Goal: Information Seeking & Learning: Compare options

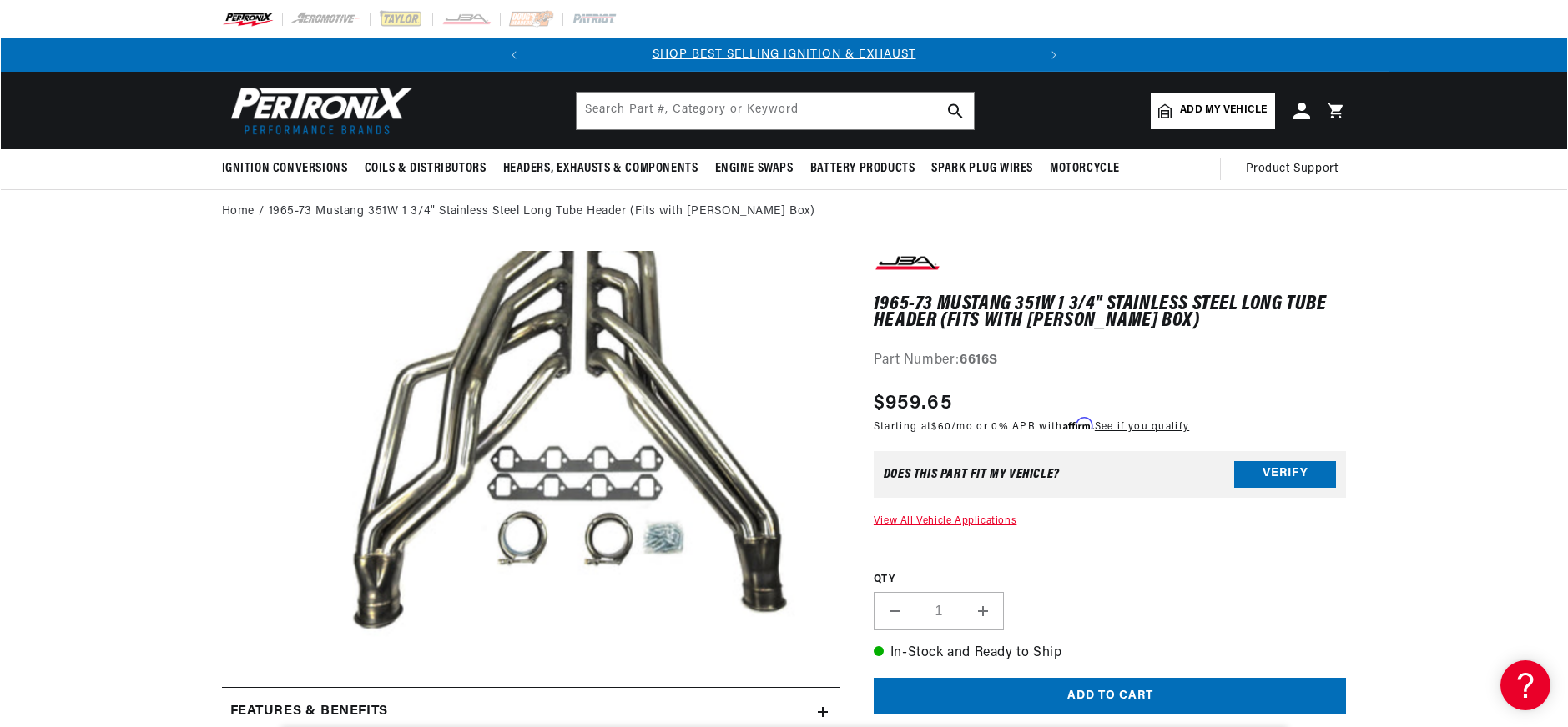
scroll to position [39, 0]
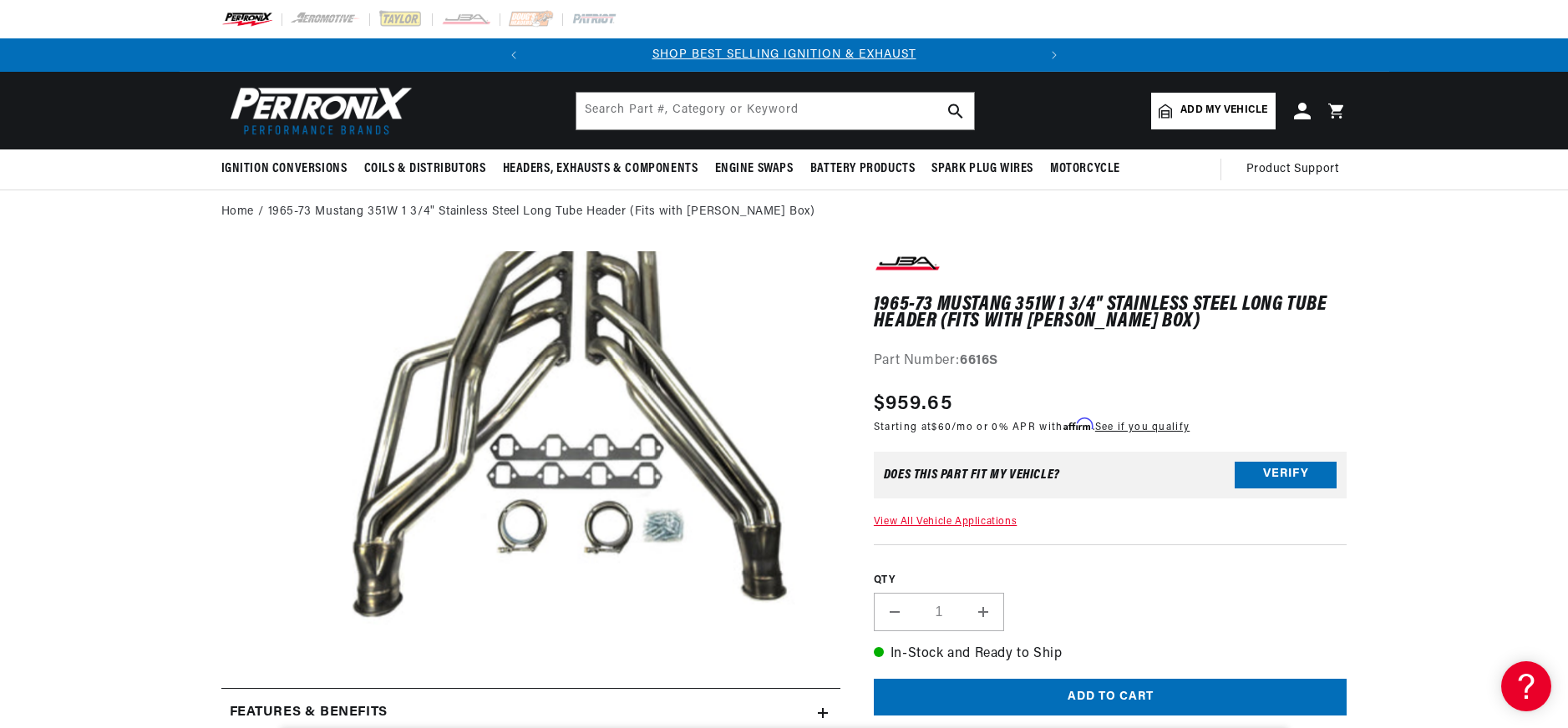
click at [260, 647] on button "Open media 1 in modal" at bounding box center [260, 647] width 0 height 0
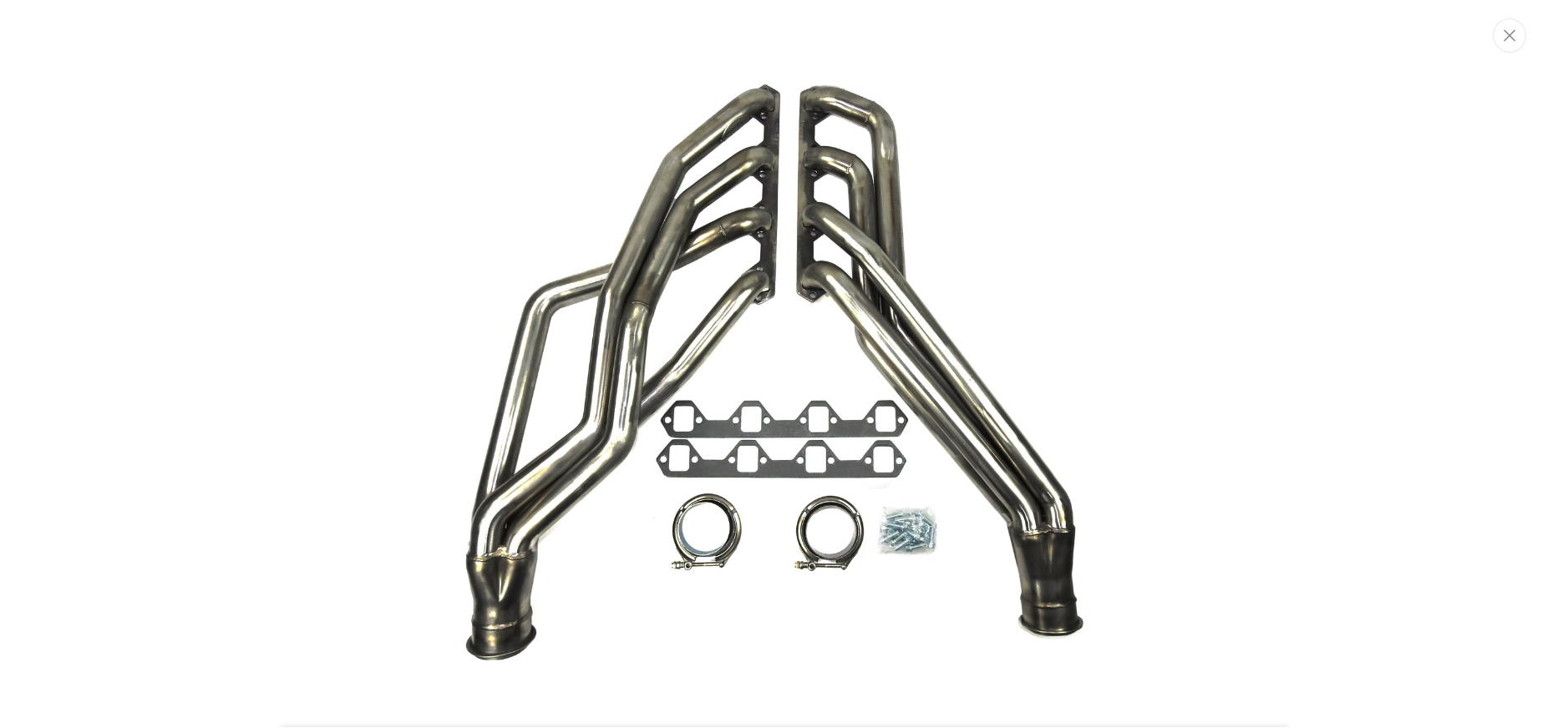
scroll to position [0, 506]
click at [717, 376] on img "Media gallery" at bounding box center [786, 367] width 902 height 677
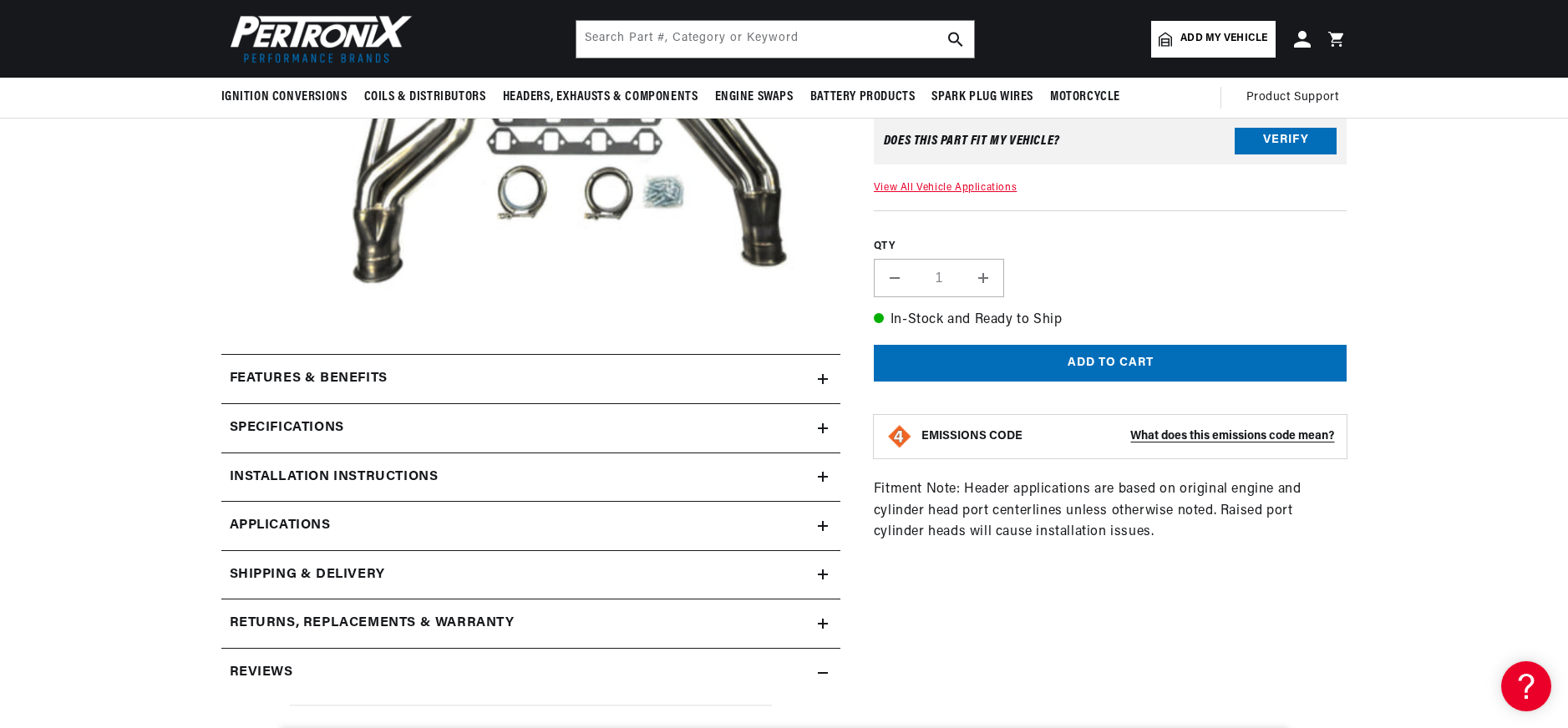
scroll to position [0, 0]
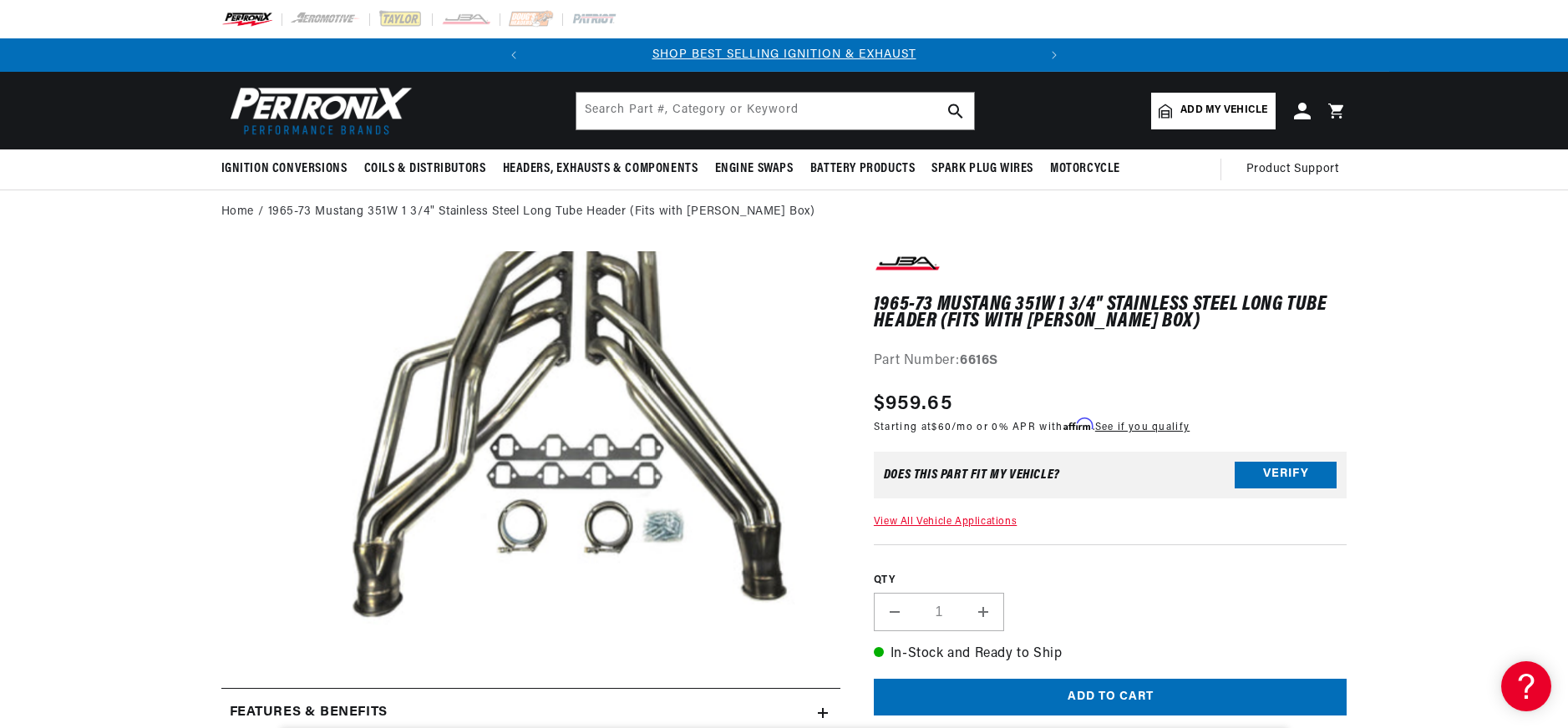
click at [985, 352] on div "Part Number: 6616S" at bounding box center [1111, 361] width 474 height 22
click at [983, 359] on strong "6616S" at bounding box center [979, 361] width 38 height 13
copy strong "6616S"
click at [978, 356] on strong "6616S" at bounding box center [979, 361] width 38 height 13
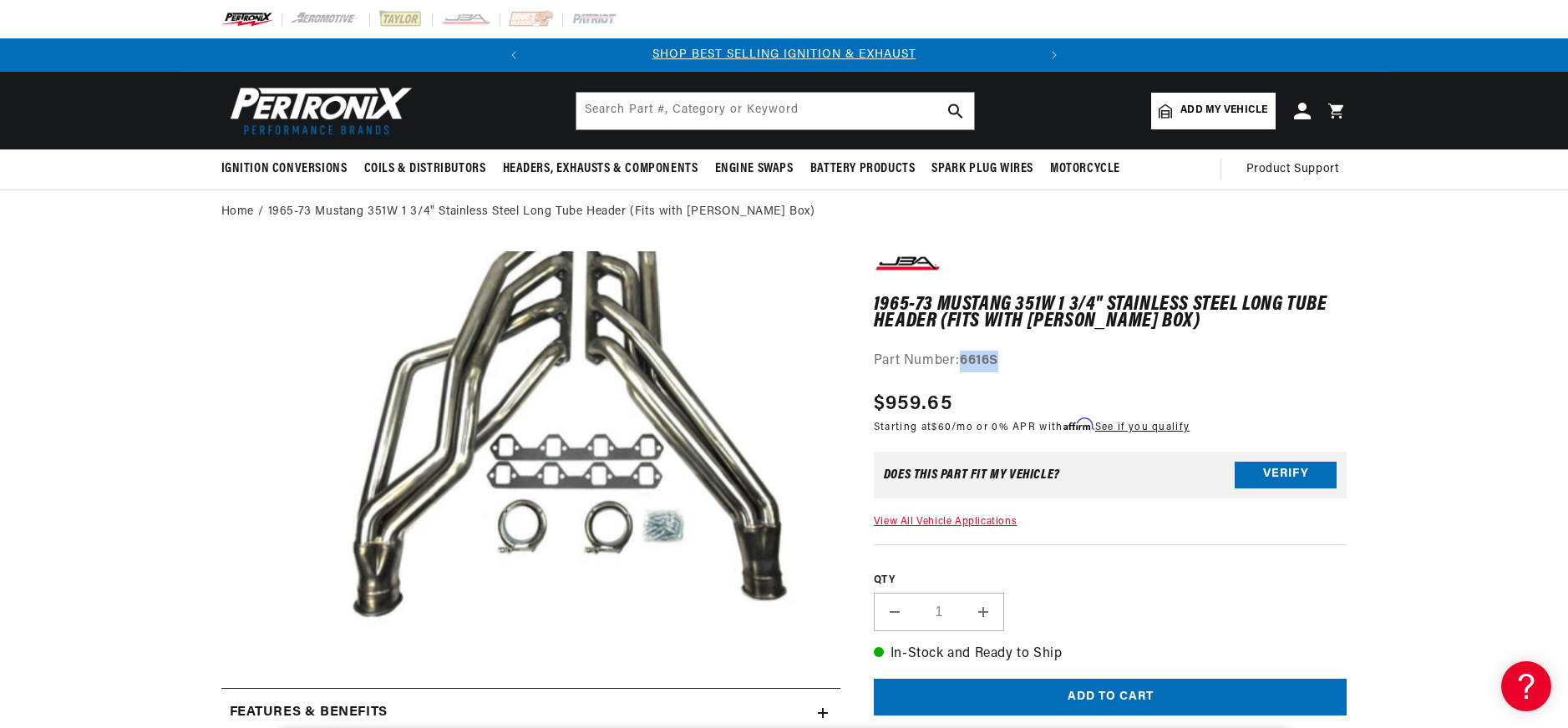
click at [978, 356] on strong "6616S" at bounding box center [979, 361] width 38 height 13
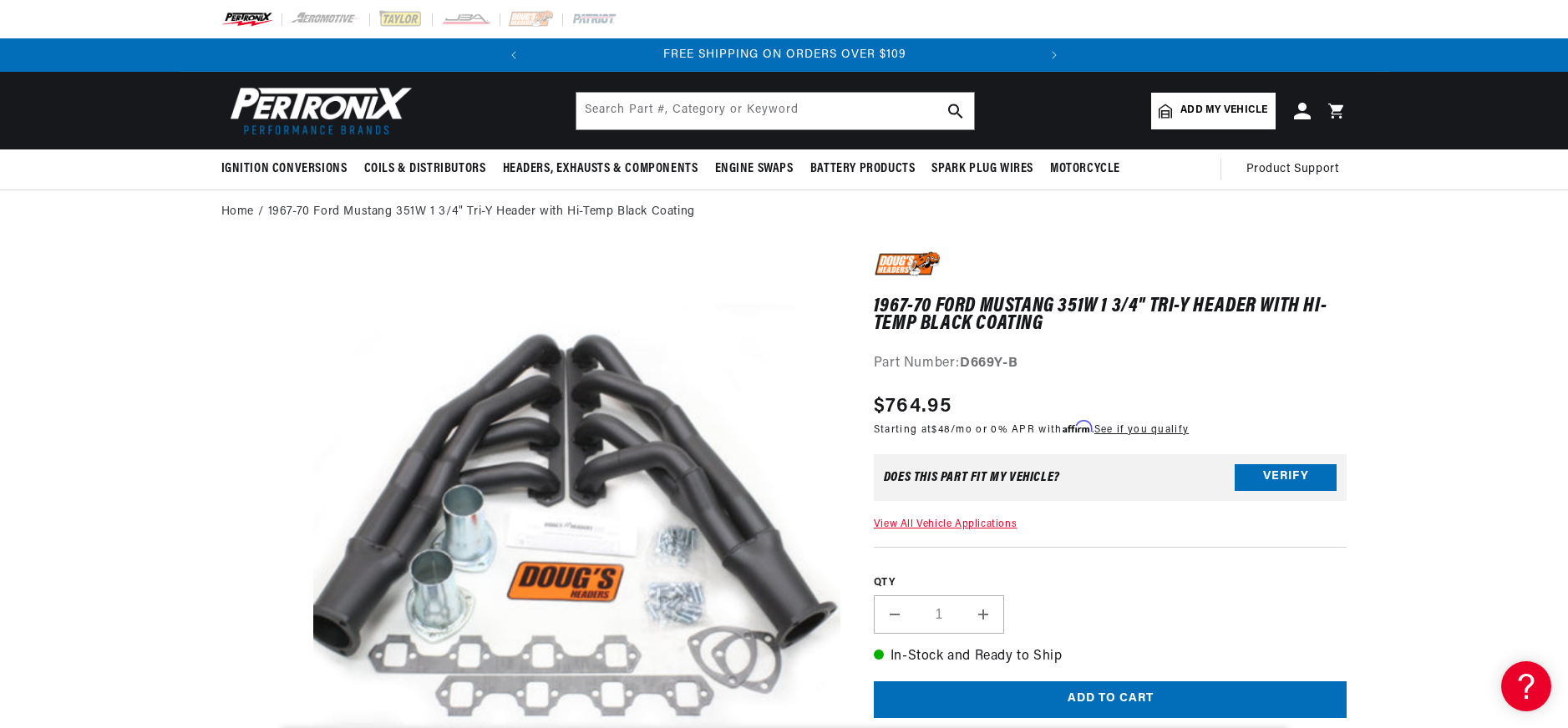
scroll to position [0, 238]
